Goal: Task Accomplishment & Management: Use online tool/utility

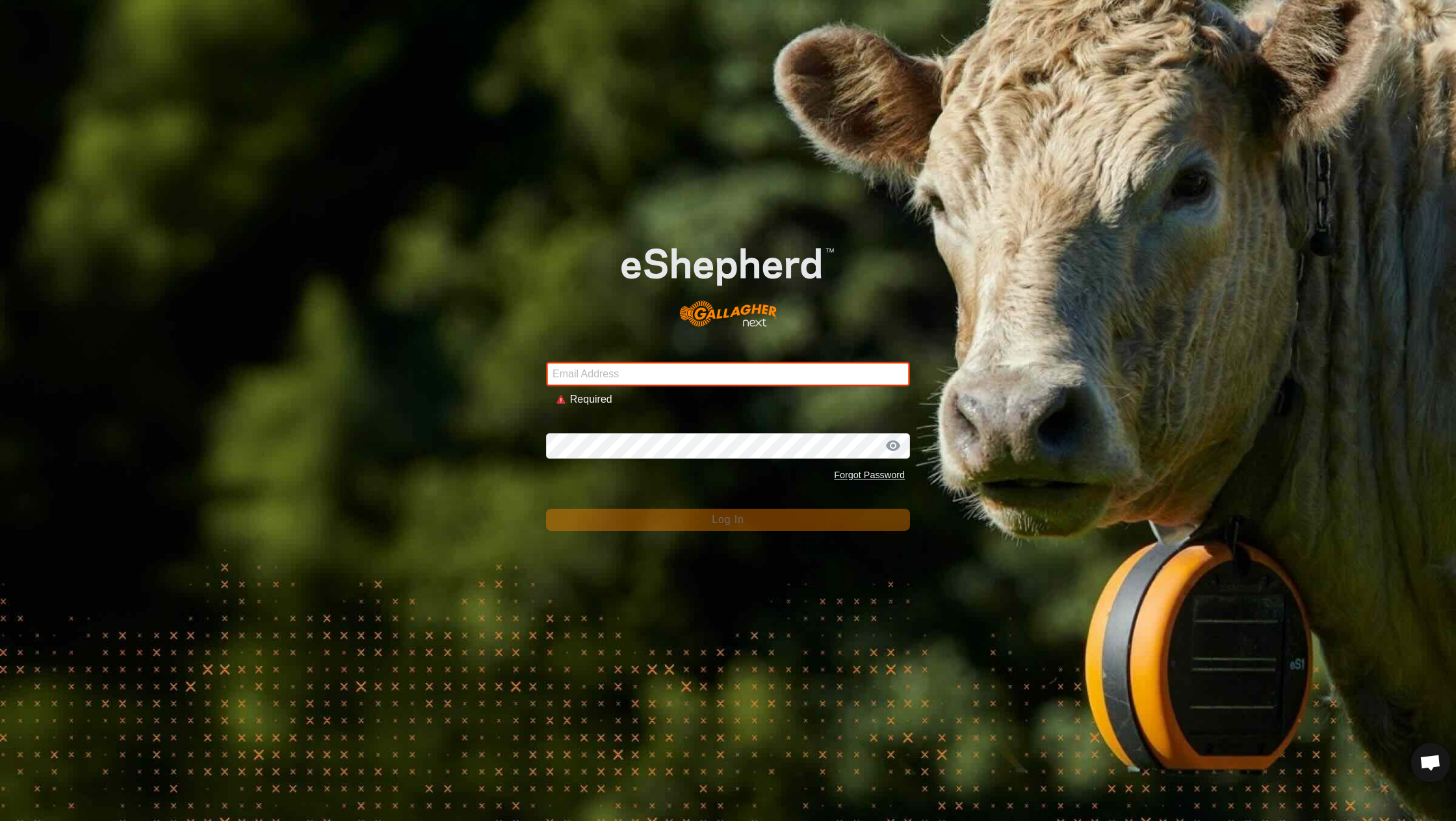
type input "[EMAIL_ADDRESS][DOMAIN_NAME]"
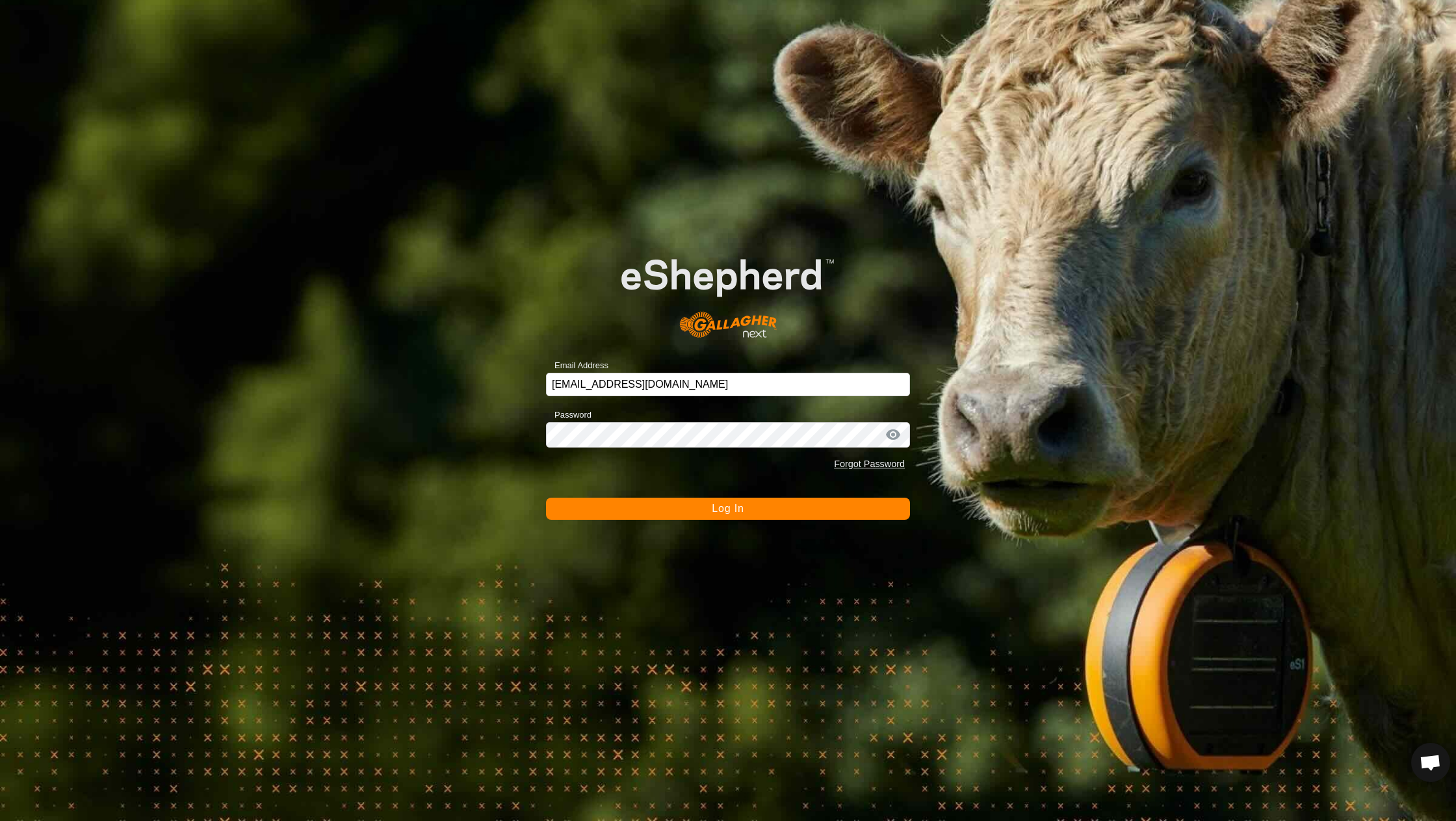
click at [718, 500] on button "Log In" at bounding box center [728, 508] width 364 height 22
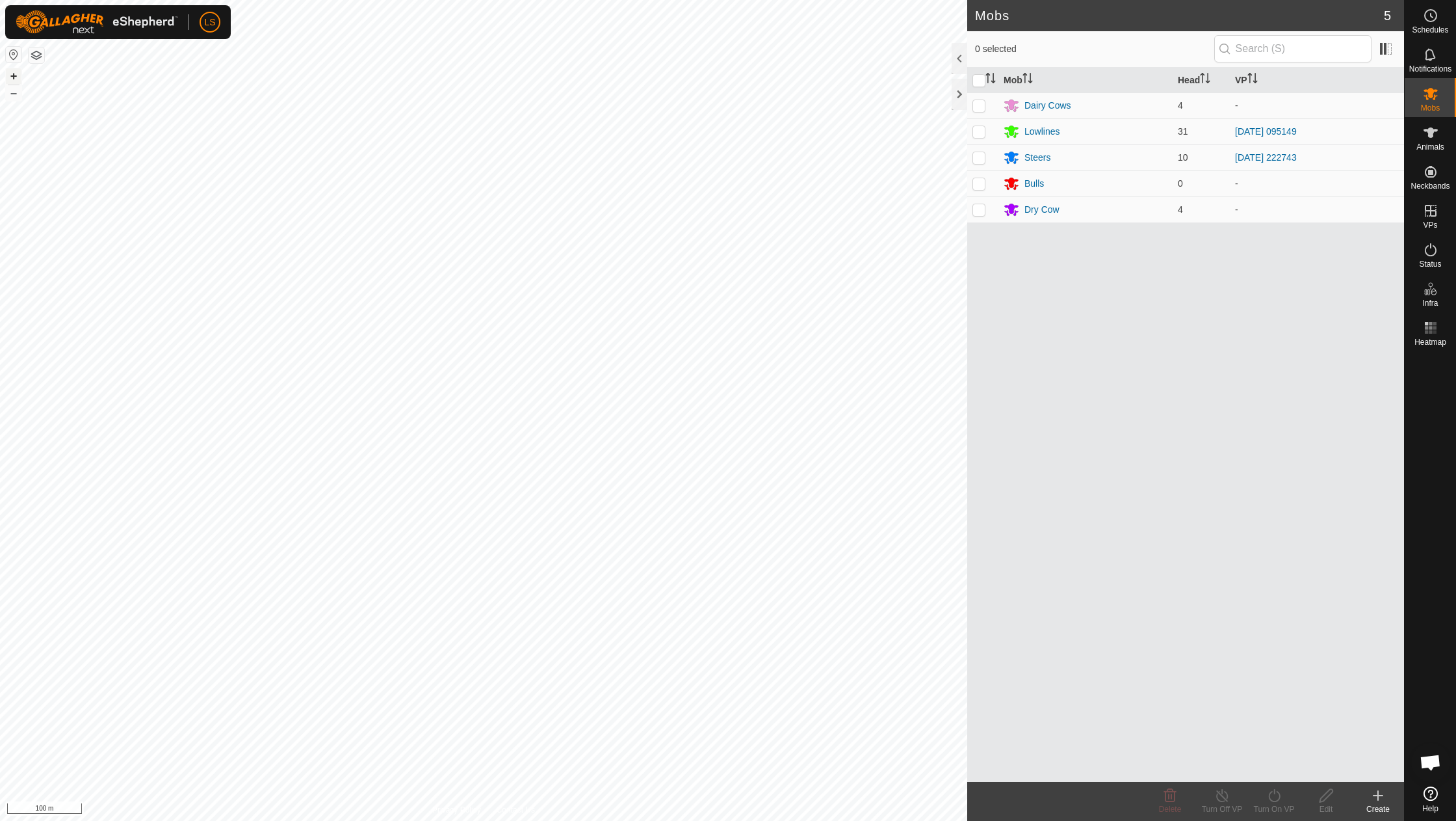
click at [17, 70] on button "+" at bounding box center [14, 76] width 16 height 16
click at [1358, 217] on link "In Rotation" at bounding box center [1348, 209] width 111 height 26
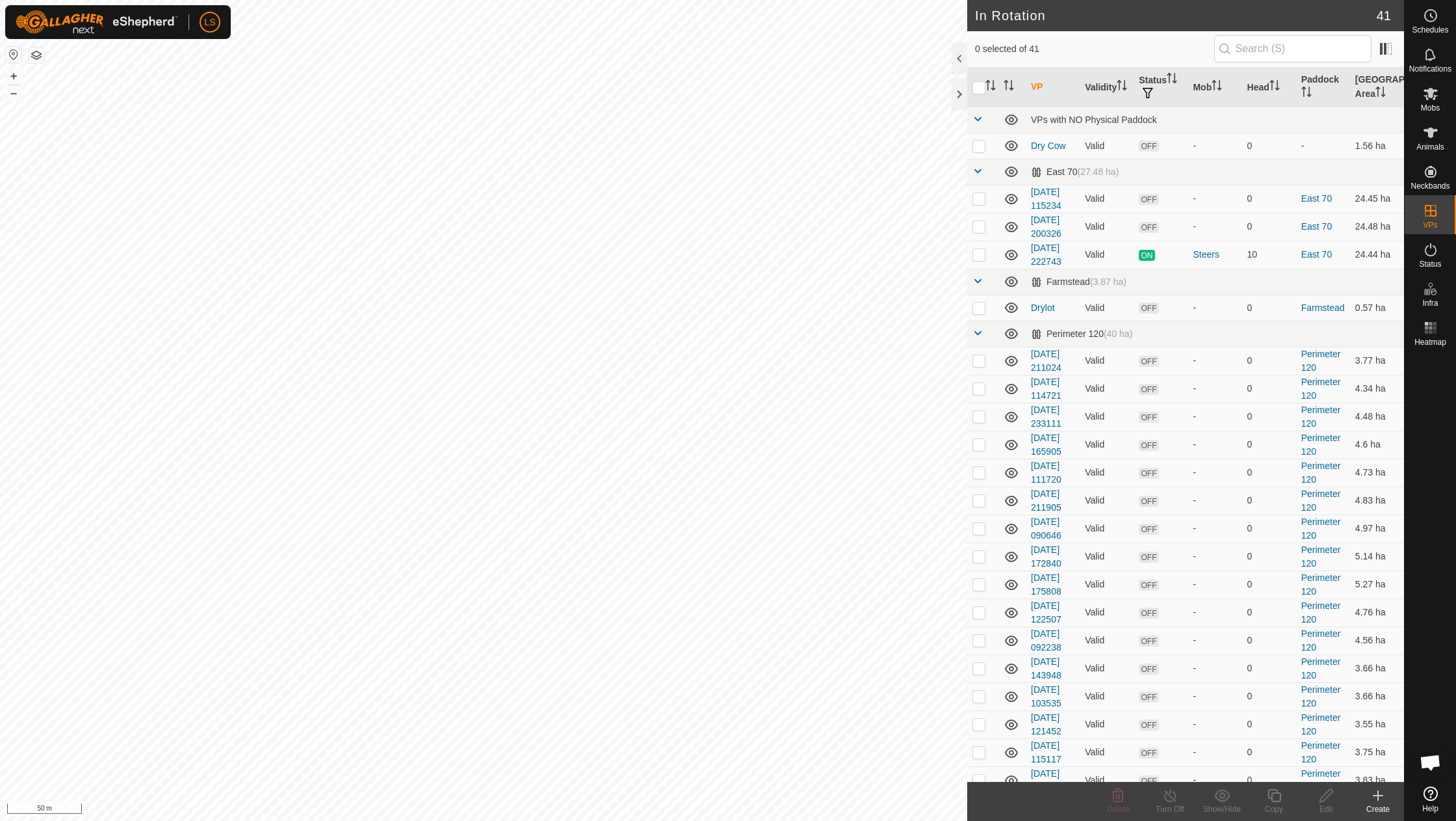
click at [1382, 807] on div "Create" at bounding box center [1378, 809] width 52 height 11
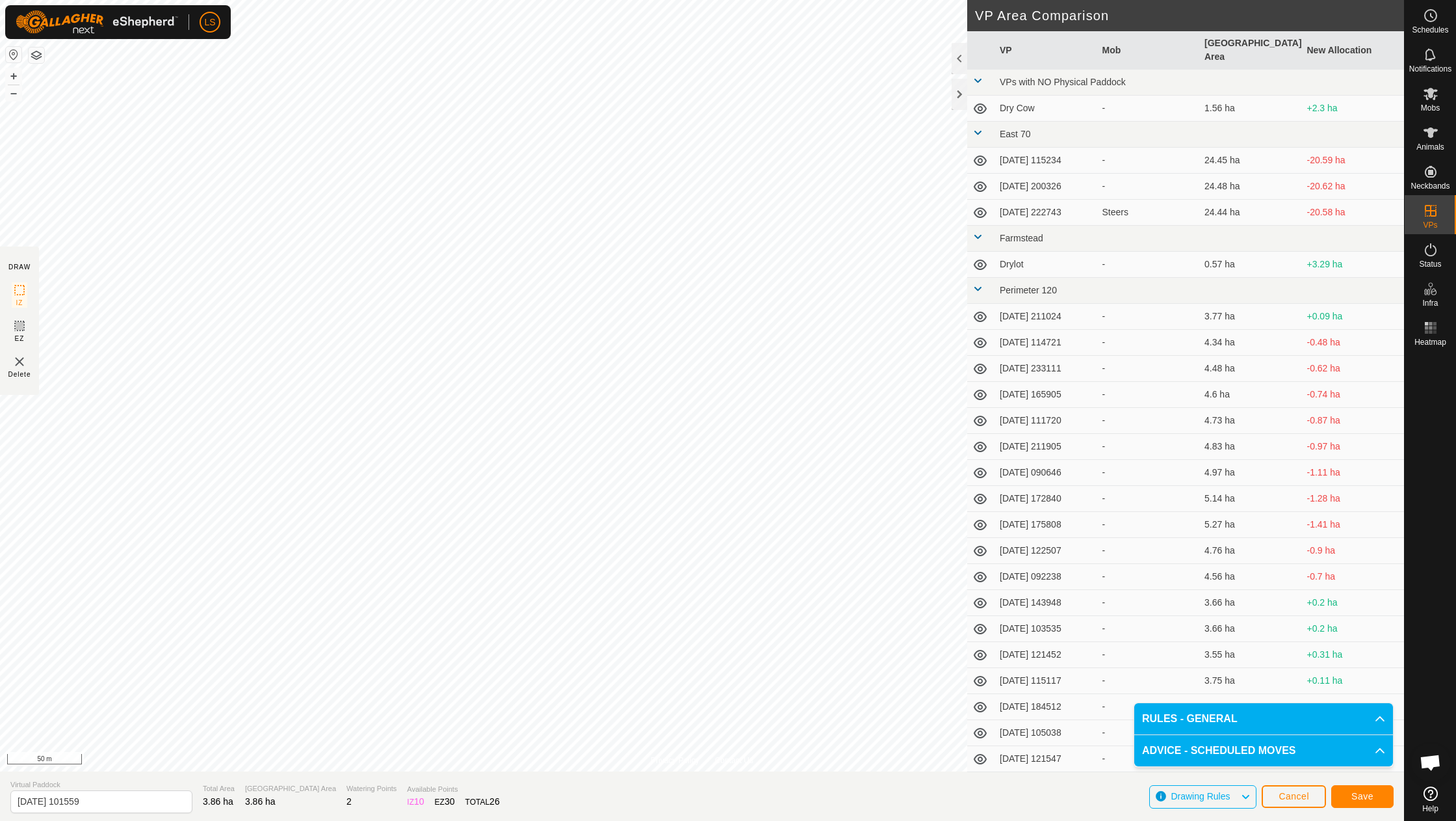
click at [1358, 794] on span "Save" at bounding box center [1362, 796] width 22 height 11
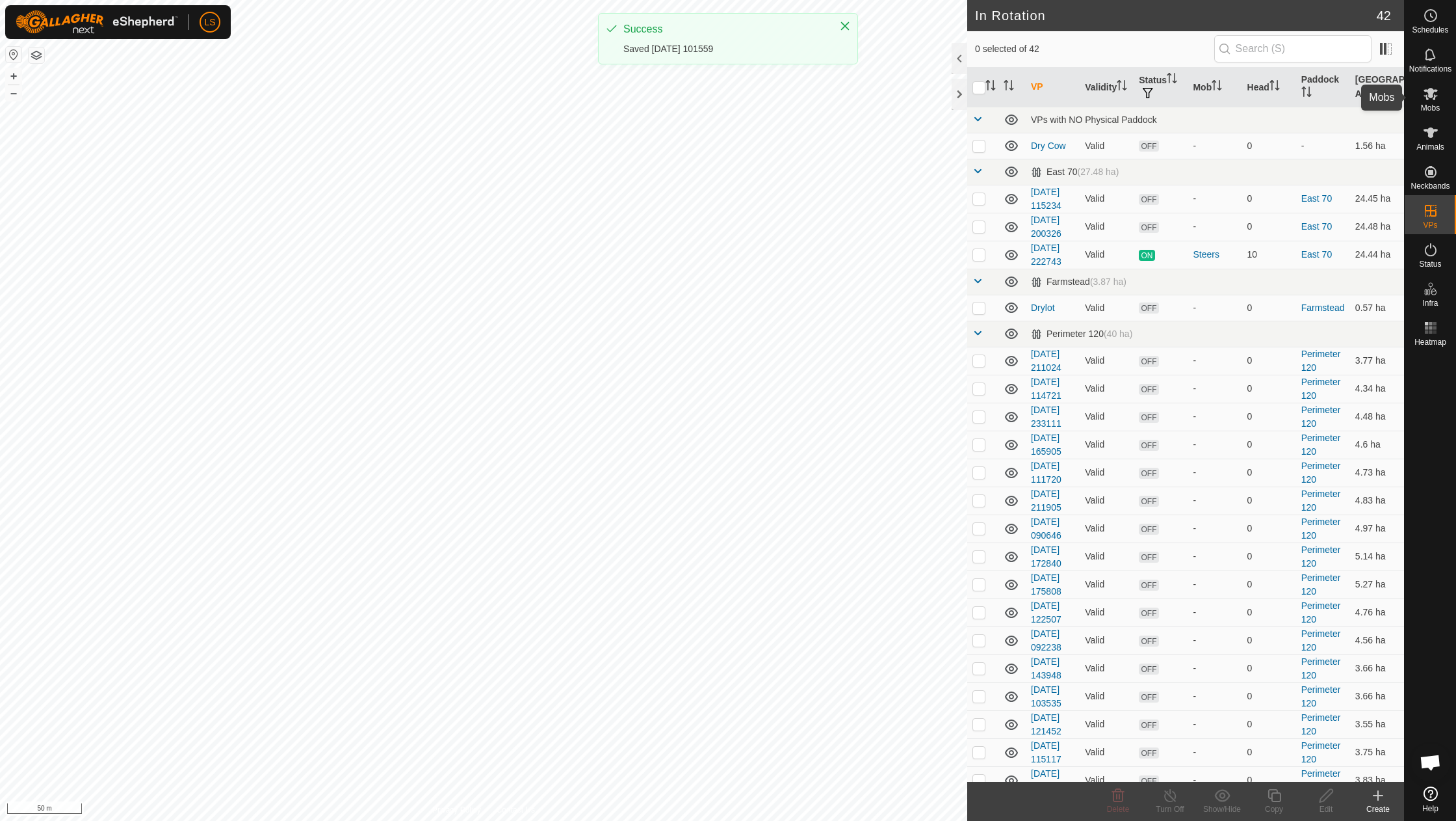
click at [1432, 90] on icon at bounding box center [1431, 94] width 14 height 12
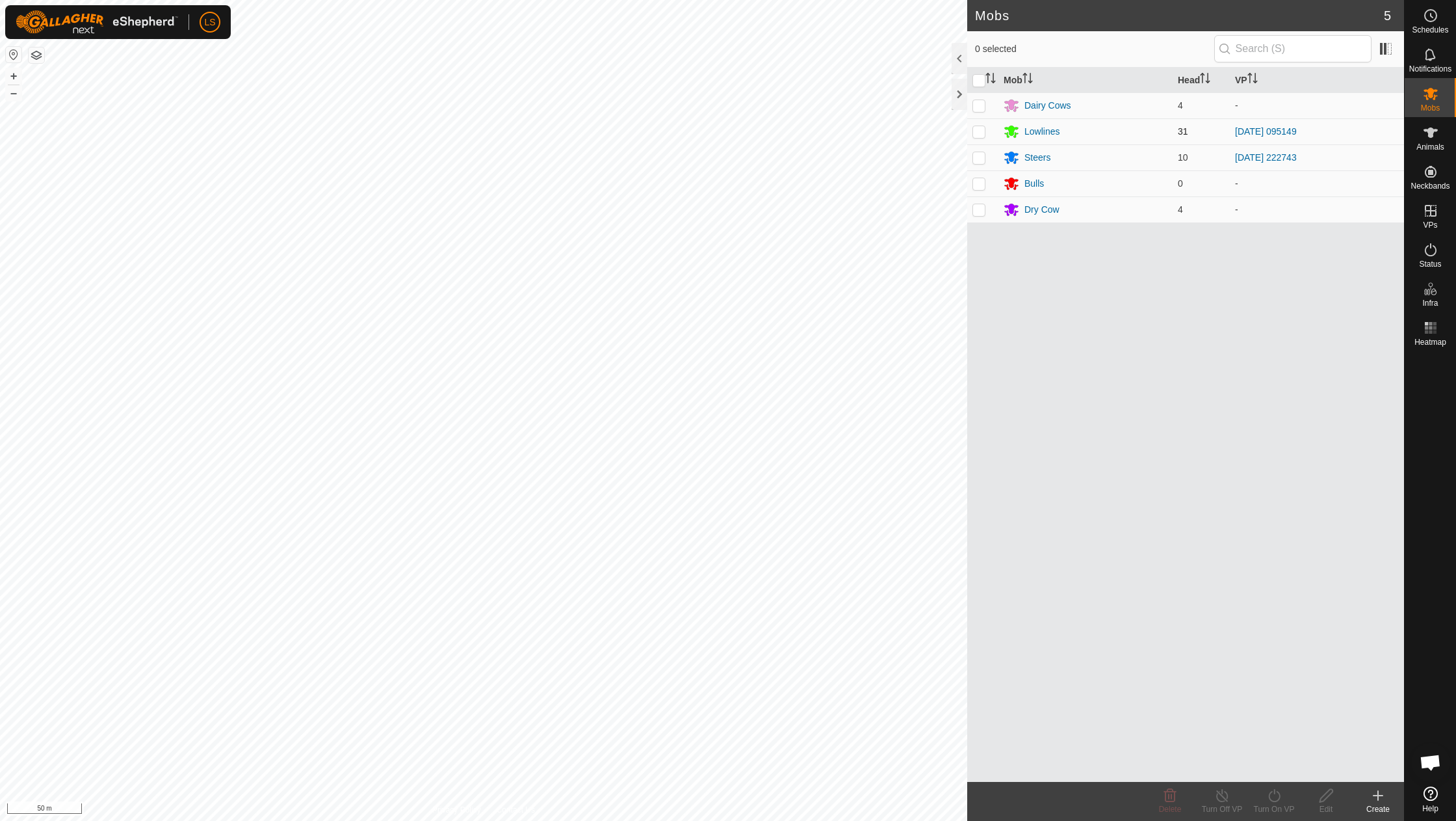
click at [979, 128] on p-checkbox at bounding box center [979, 132] width 13 height 11
checkbox input "true"
click at [1273, 792] on icon at bounding box center [1275, 795] width 16 height 16
click at [1274, 766] on link "Now" at bounding box center [1314, 766] width 129 height 26
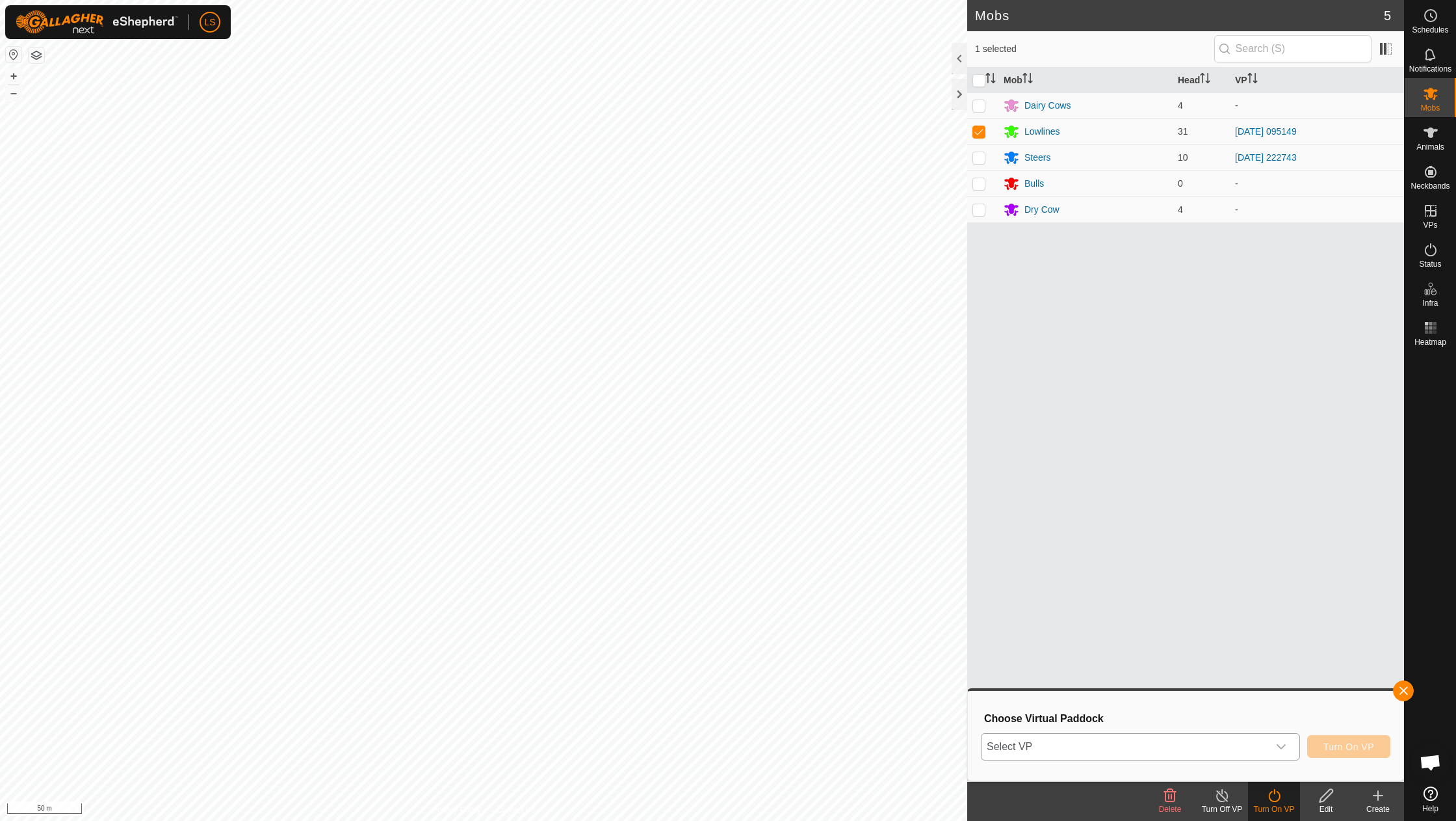
click at [1282, 741] on icon "dropdown trigger" at bounding box center [1282, 747] width 11 height 11
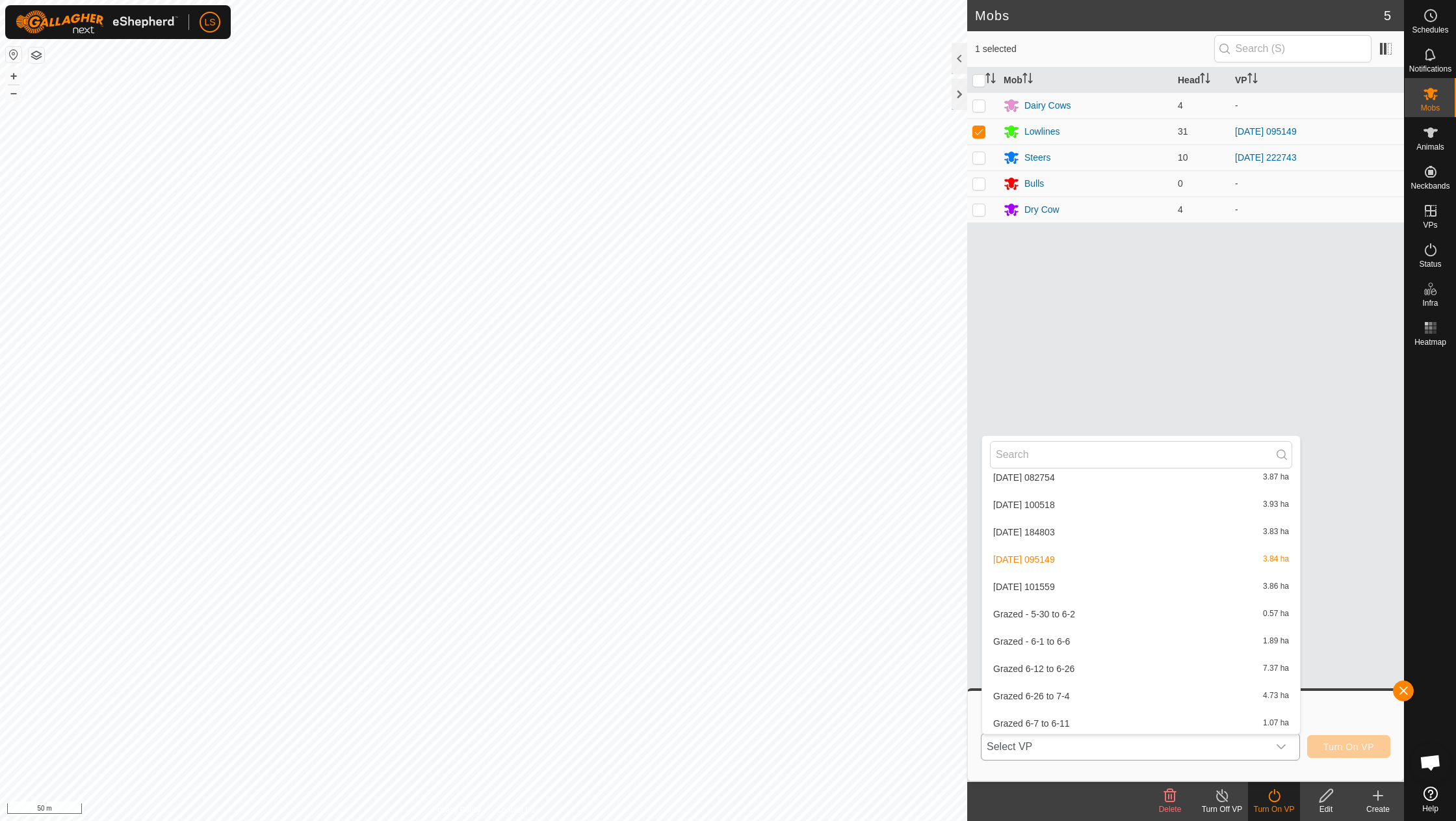
scroll to position [815, 0]
click at [1059, 570] on li "[DATE] 101559 3.86 ha" at bounding box center [1141, 582] width 318 height 26
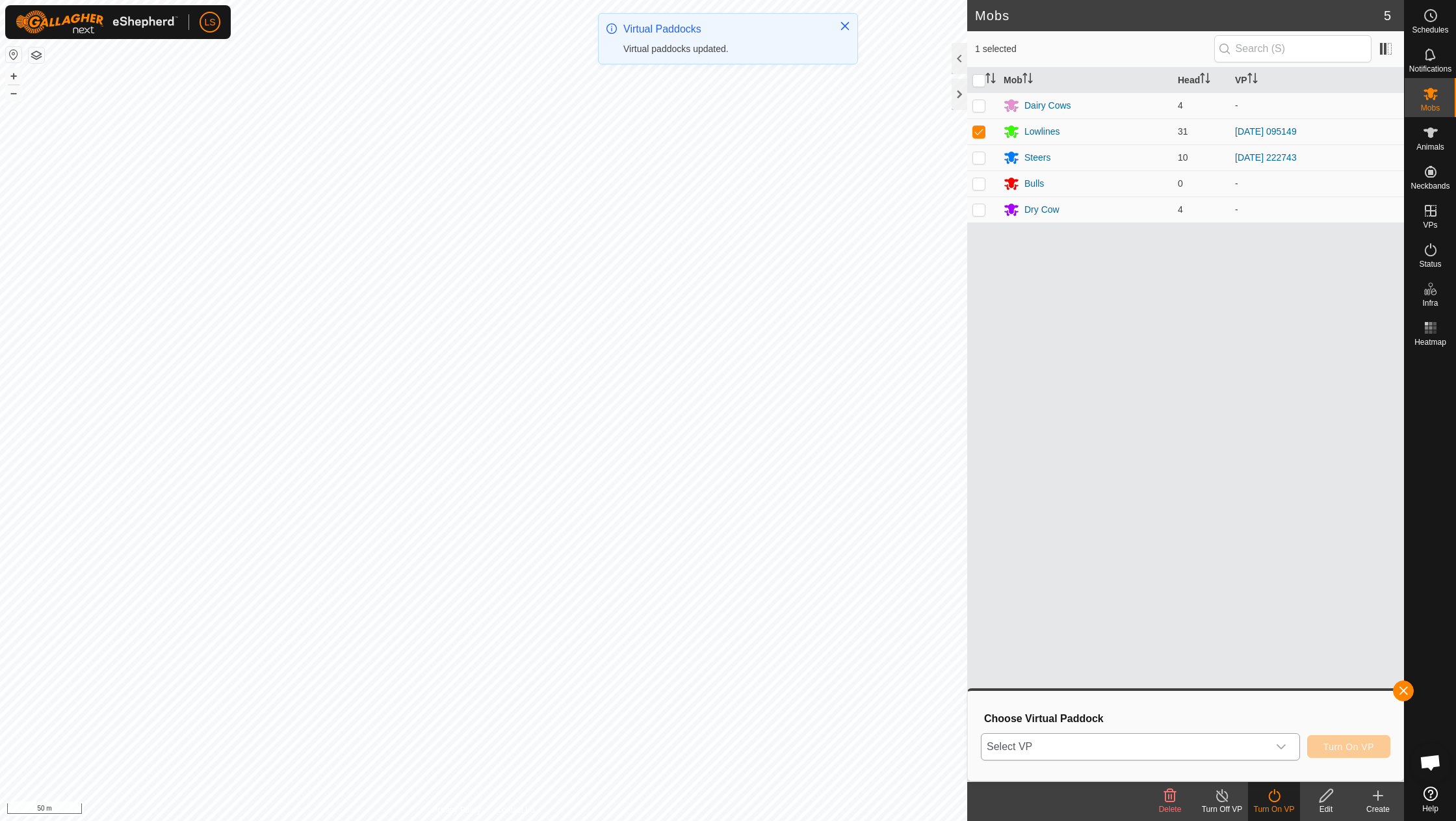
click at [1280, 744] on icon "dropdown trigger" at bounding box center [1282, 747] width 11 height 11
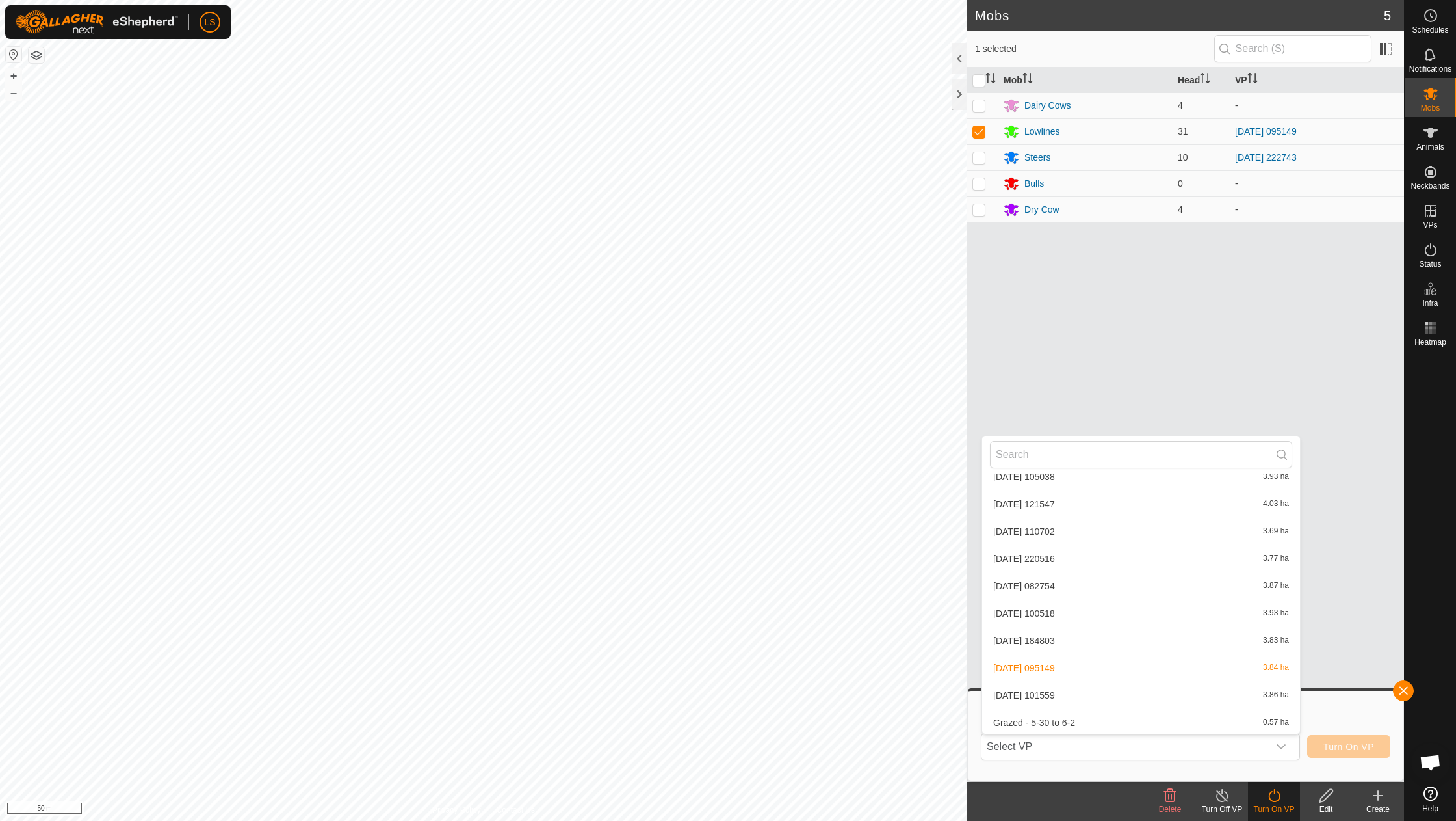
scroll to position [745, 0]
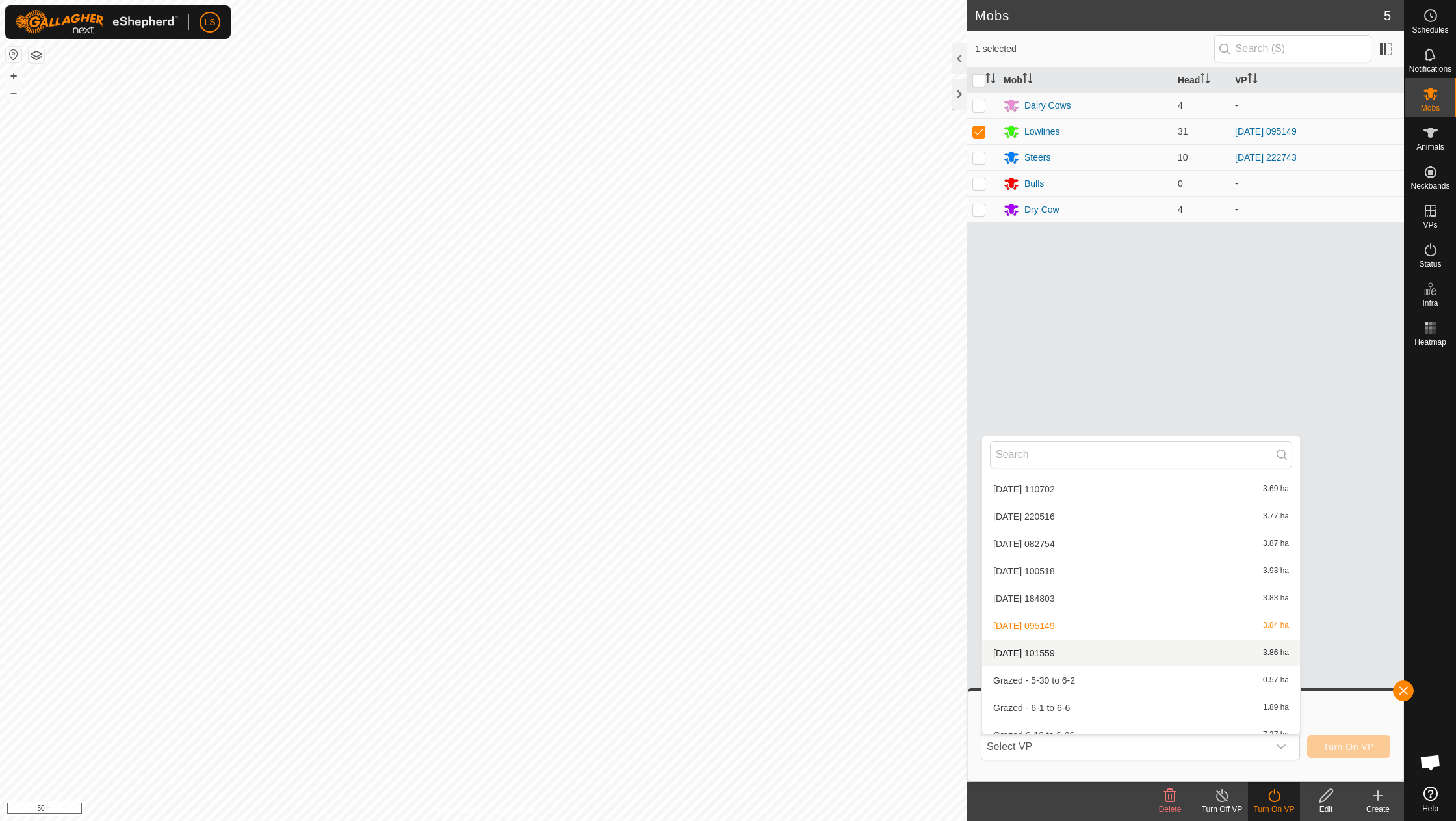
click at [1074, 642] on li "[DATE] 101559 3.86 ha" at bounding box center [1141, 652] width 318 height 26
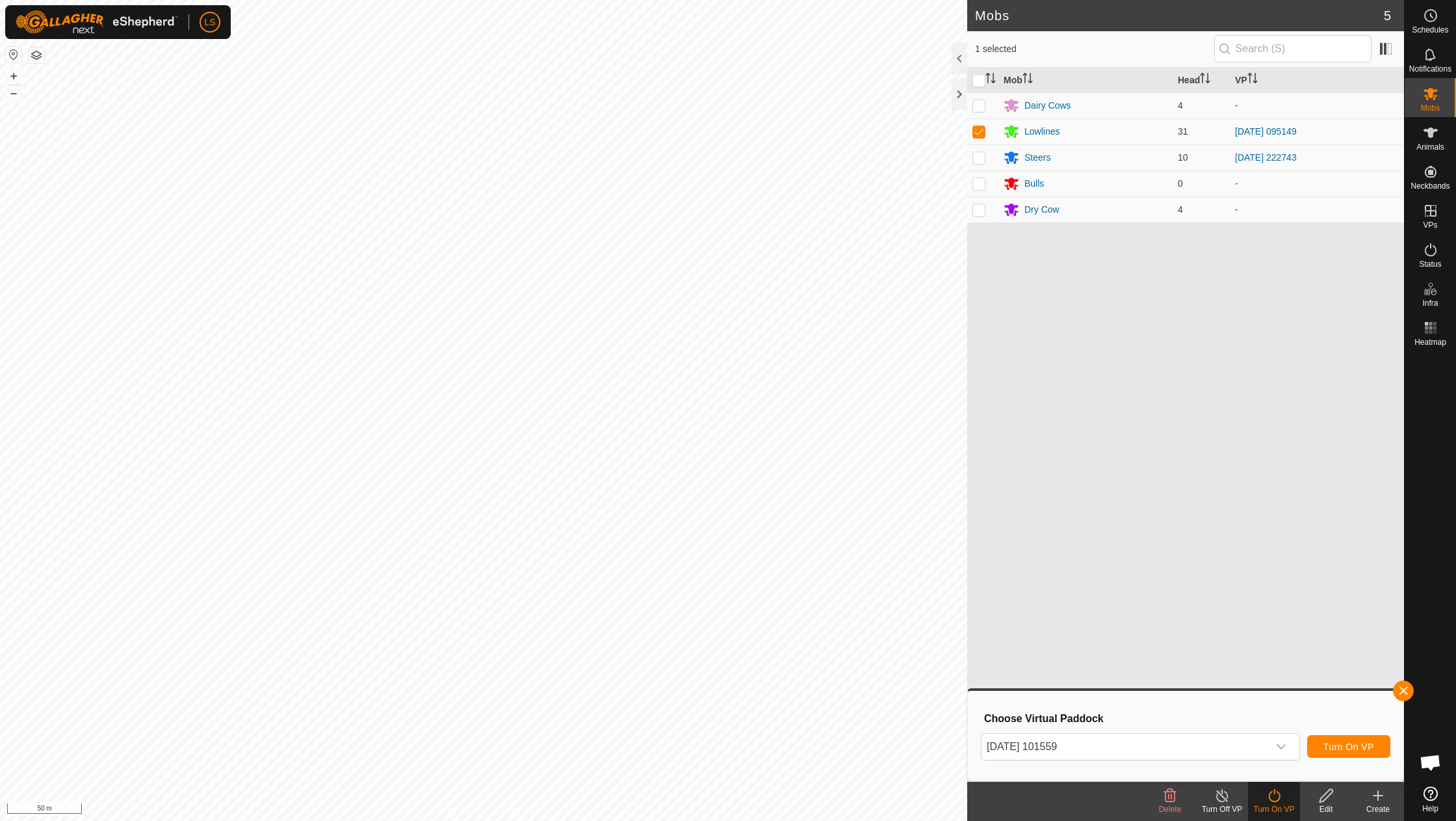
click at [1326, 741] on span "Turn On VP" at bounding box center [1348, 747] width 50 height 11
